Goal: Information Seeking & Learning: Learn about a topic

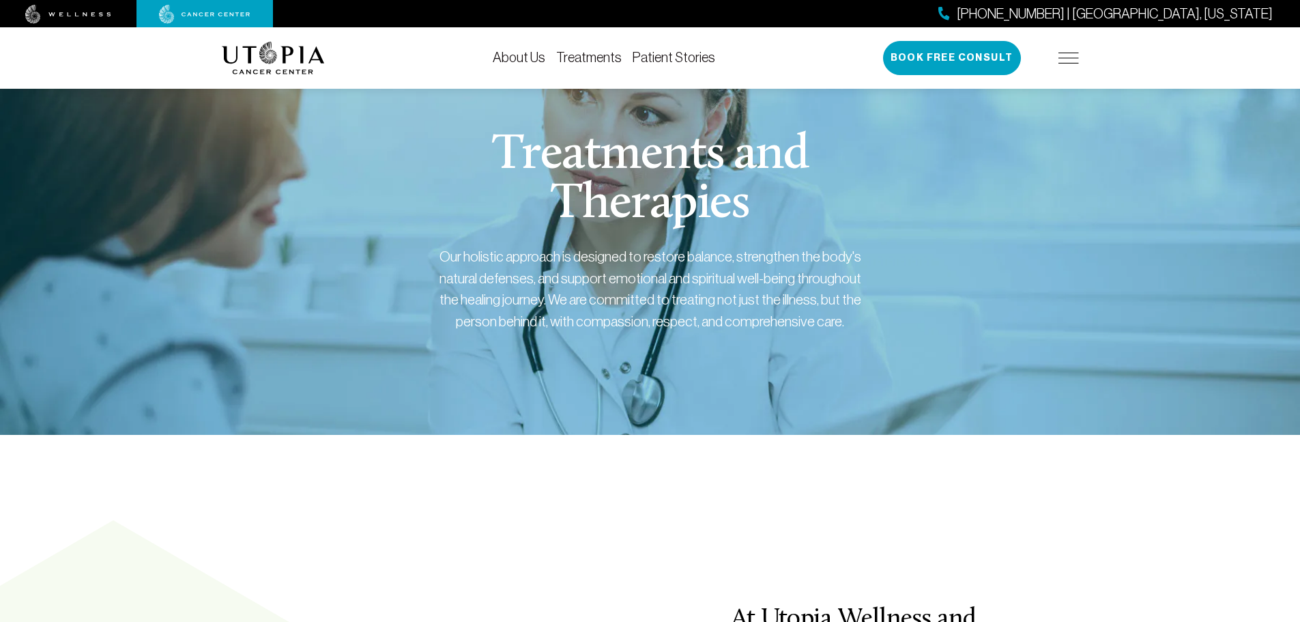
click at [1071, 57] on img at bounding box center [1069, 58] width 20 height 11
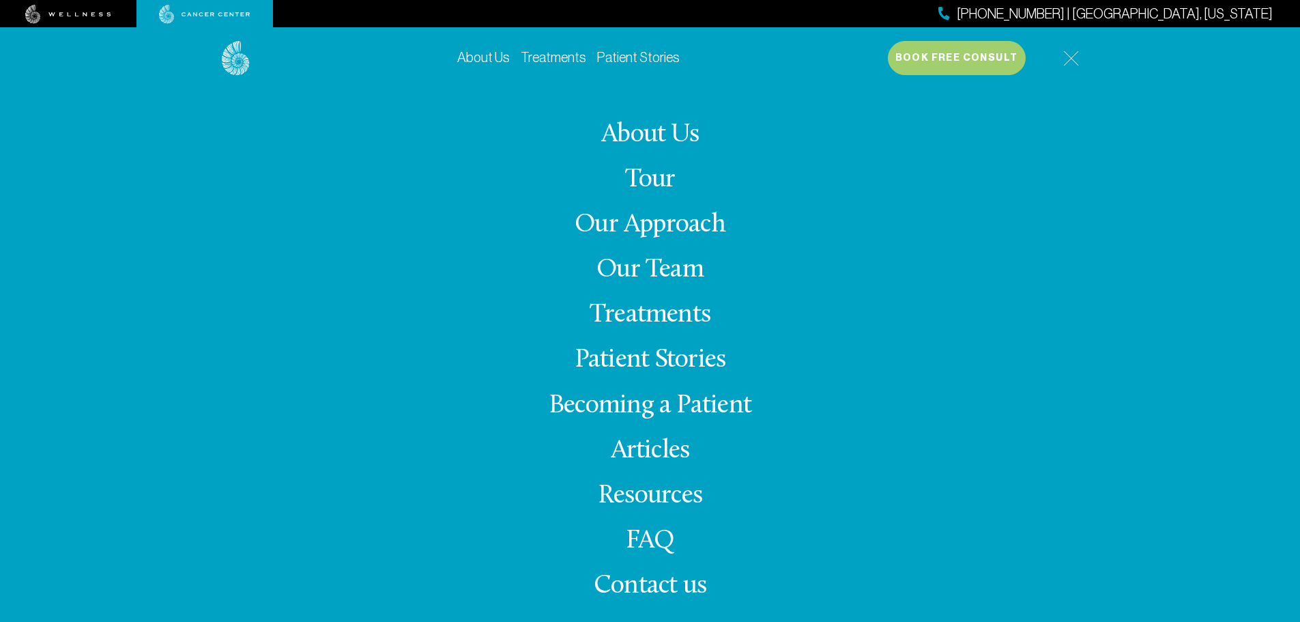
scroll to position [68, 0]
click at [658, 313] on link "Treatments" at bounding box center [650, 315] width 121 height 27
click at [660, 311] on link "Treatments" at bounding box center [650, 315] width 121 height 27
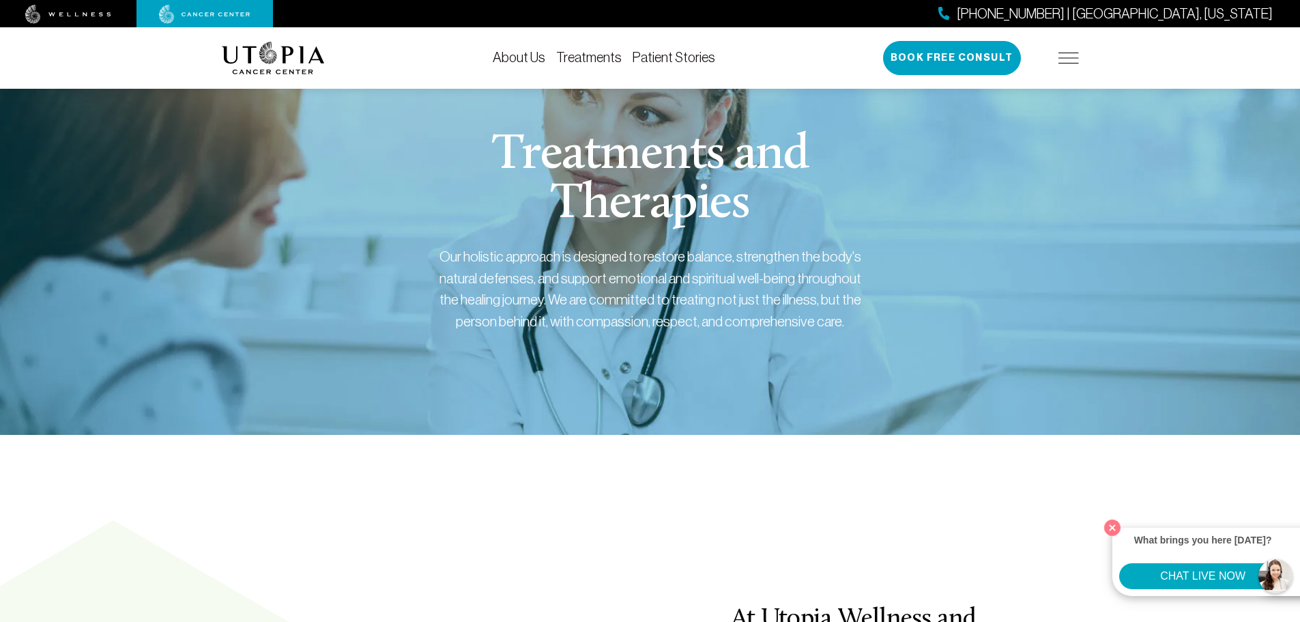
click at [608, 57] on link "Treatments" at bounding box center [589, 57] width 66 height 15
click at [1111, 526] on button "Close" at bounding box center [1113, 527] width 28 height 28
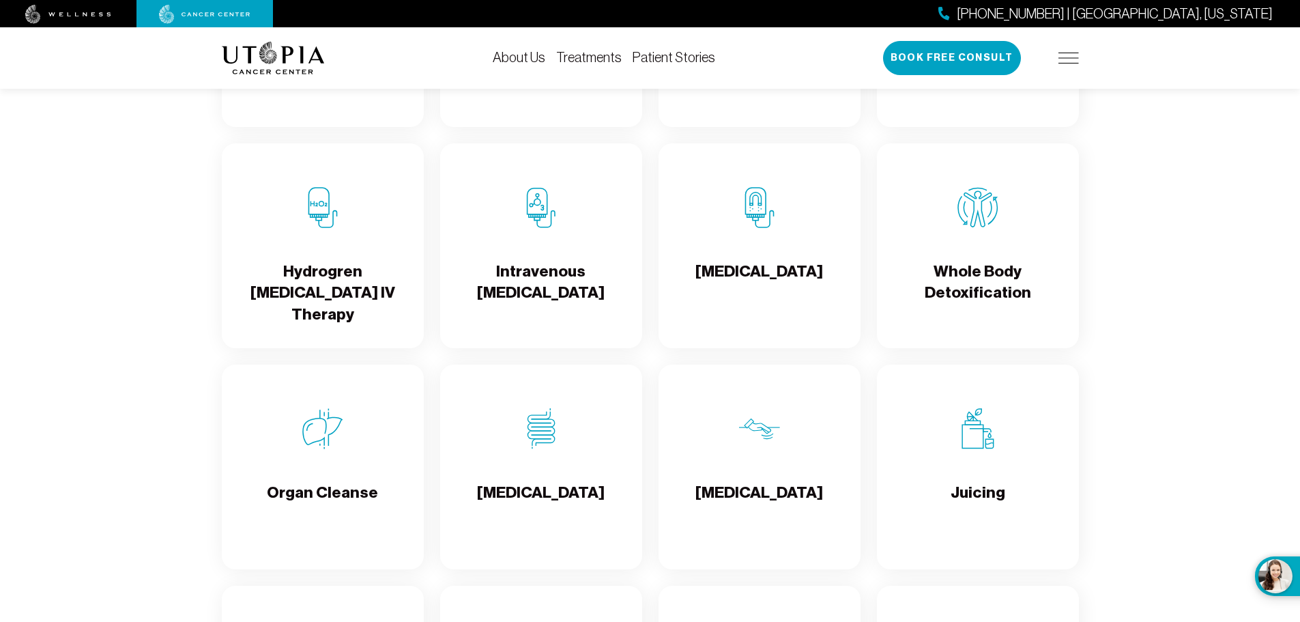
scroll to position [1638, 0]
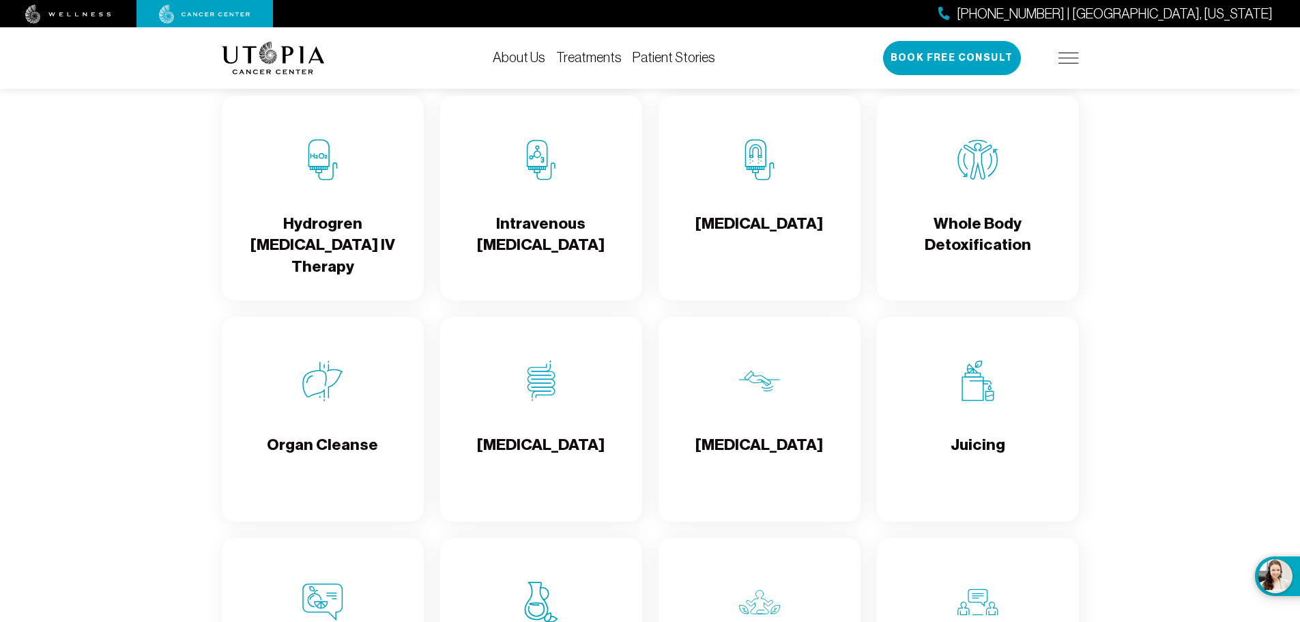
click at [546, 391] on img at bounding box center [541, 380] width 41 height 41
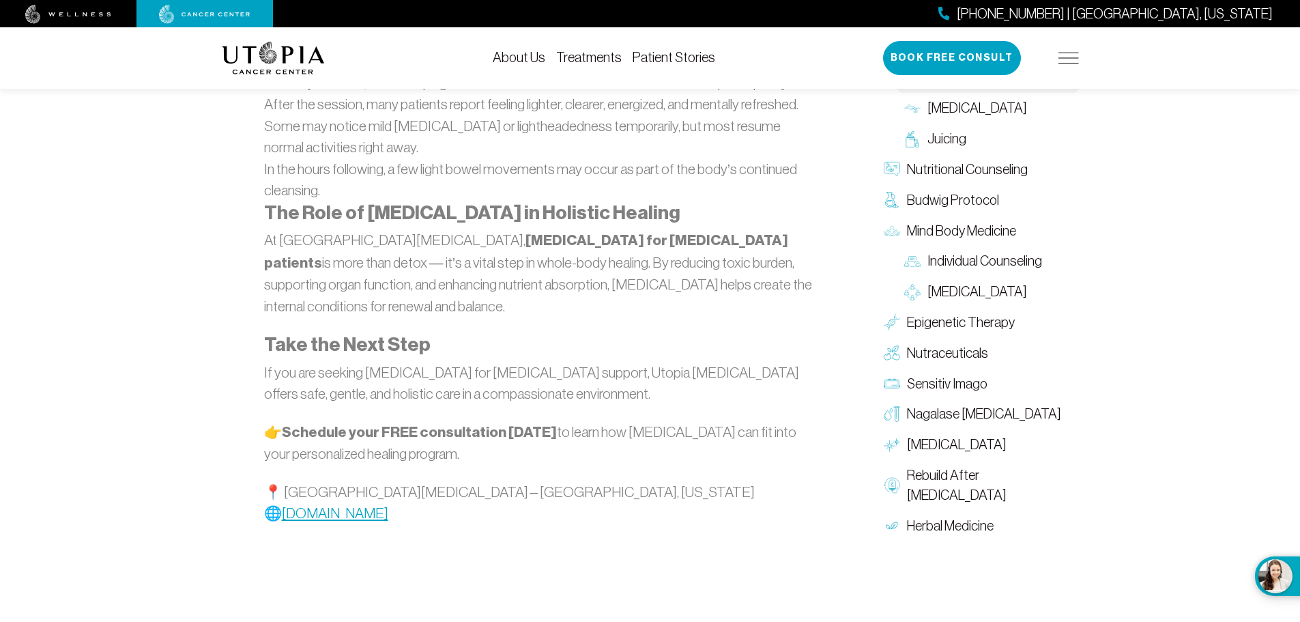
scroll to position [1775, 0]
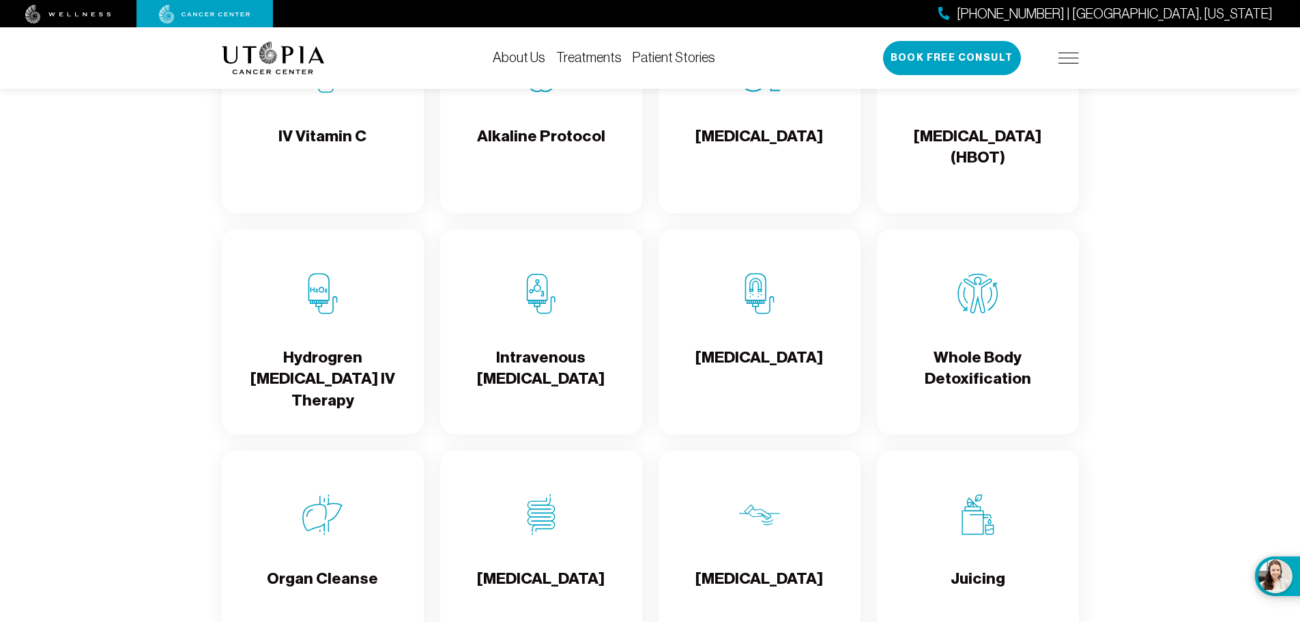
scroll to position [1502, 0]
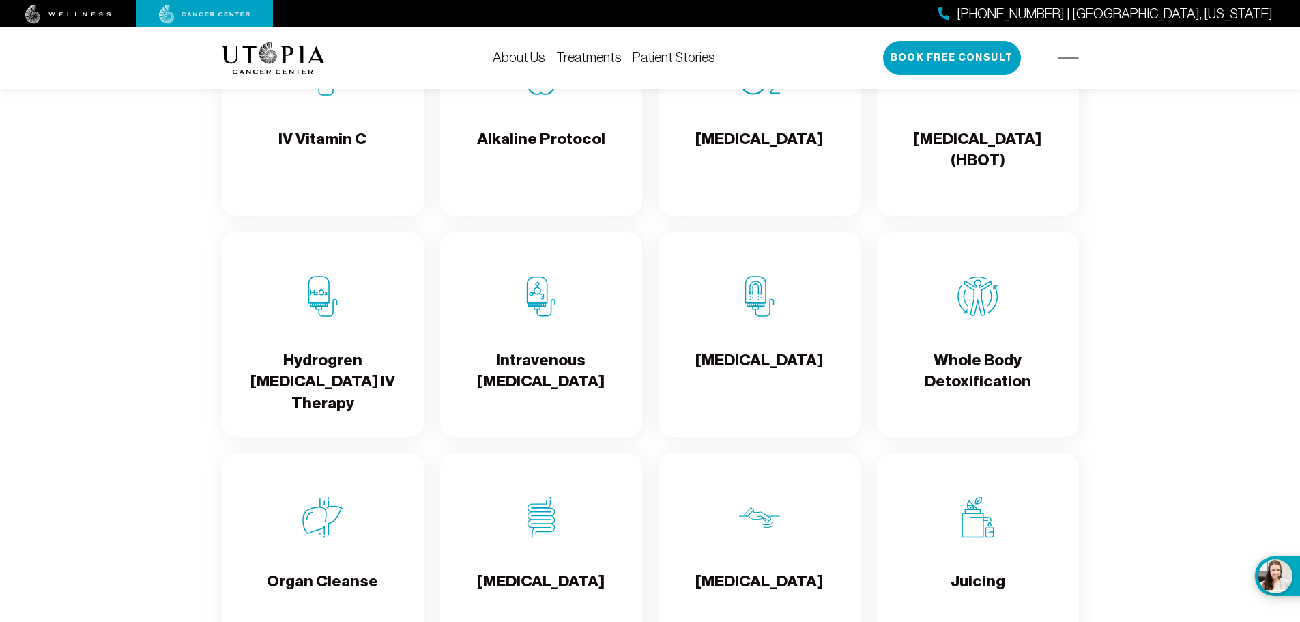
click at [334, 357] on h4 "Hydrogren [MEDICAL_DATA] IV Therapy" at bounding box center [323, 382] width 180 height 64
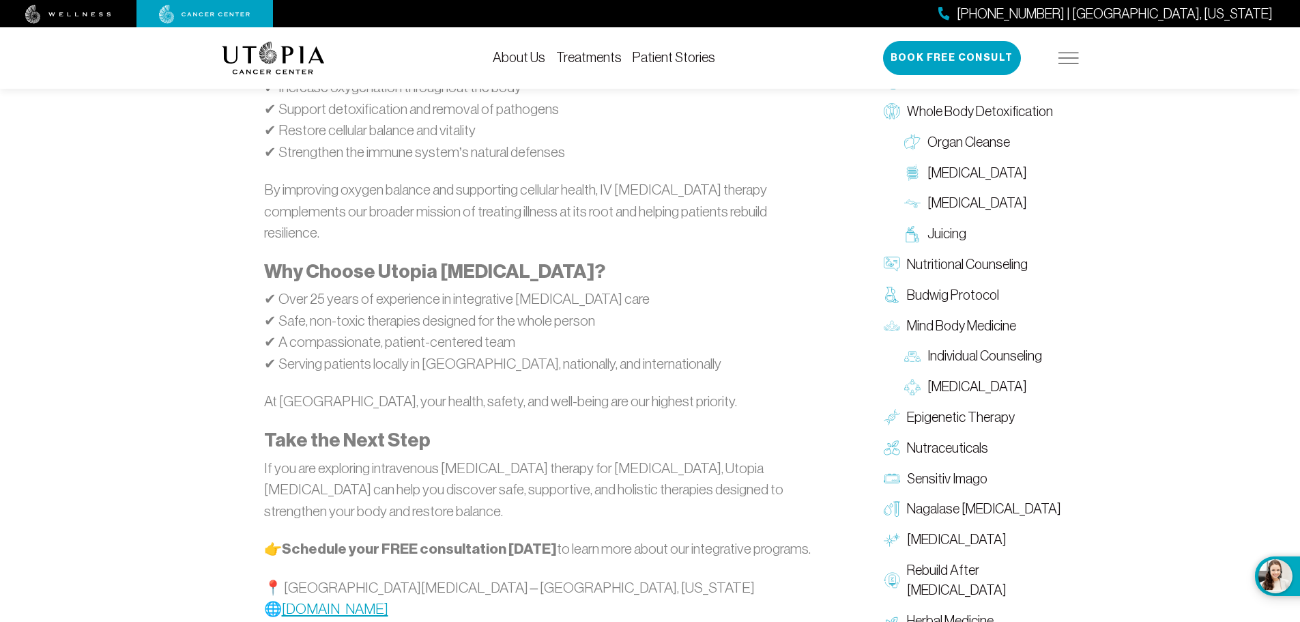
scroll to position [1570, 0]
